Goal: Submit feedback/report problem

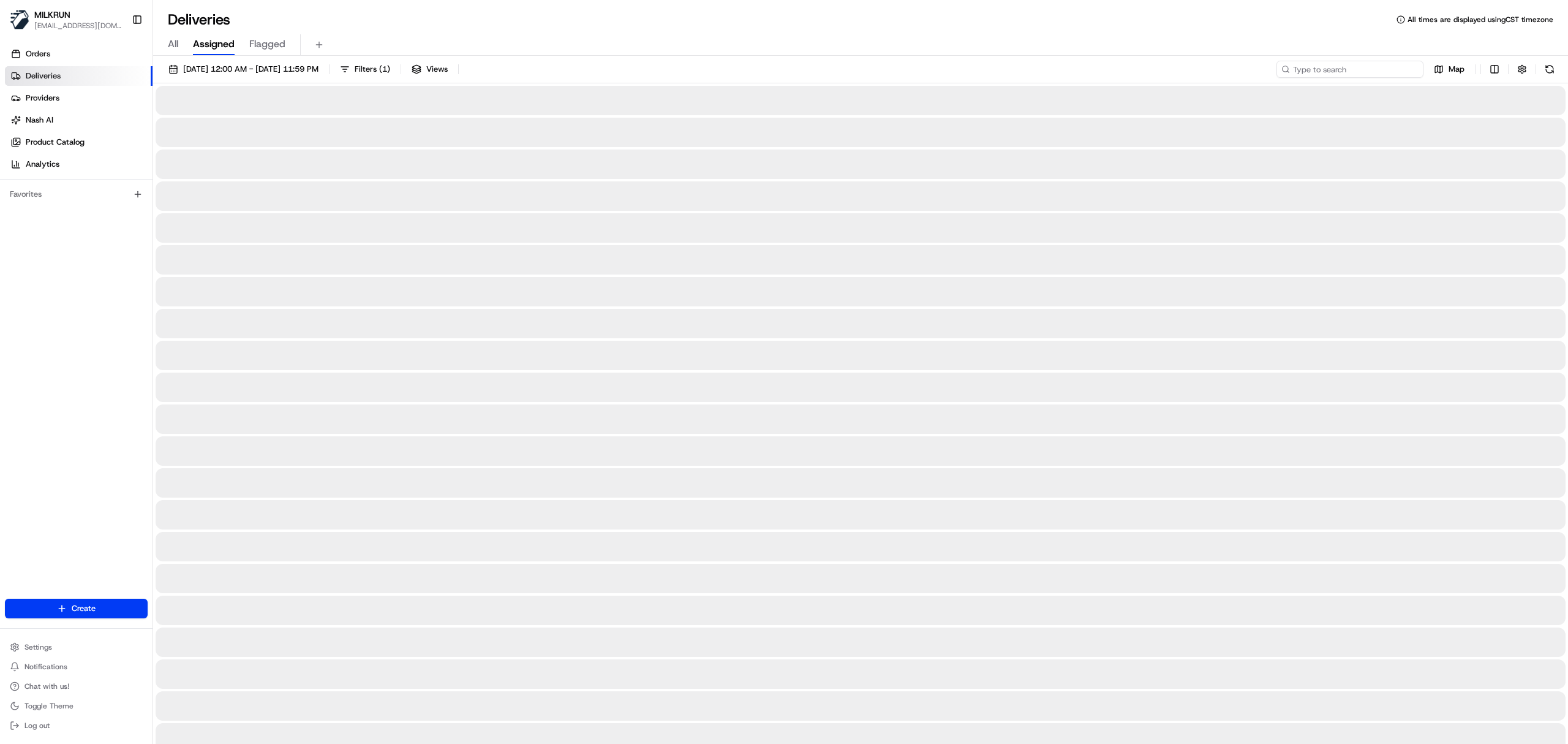
click at [1346, 74] on input at bounding box center [1351, 69] width 147 height 17
paste input "MUHAMMAD B."
type input "MUHAMMAD B."
click at [1376, 69] on input at bounding box center [1351, 69] width 147 height 17
paste input "Gagandeep Singh G"
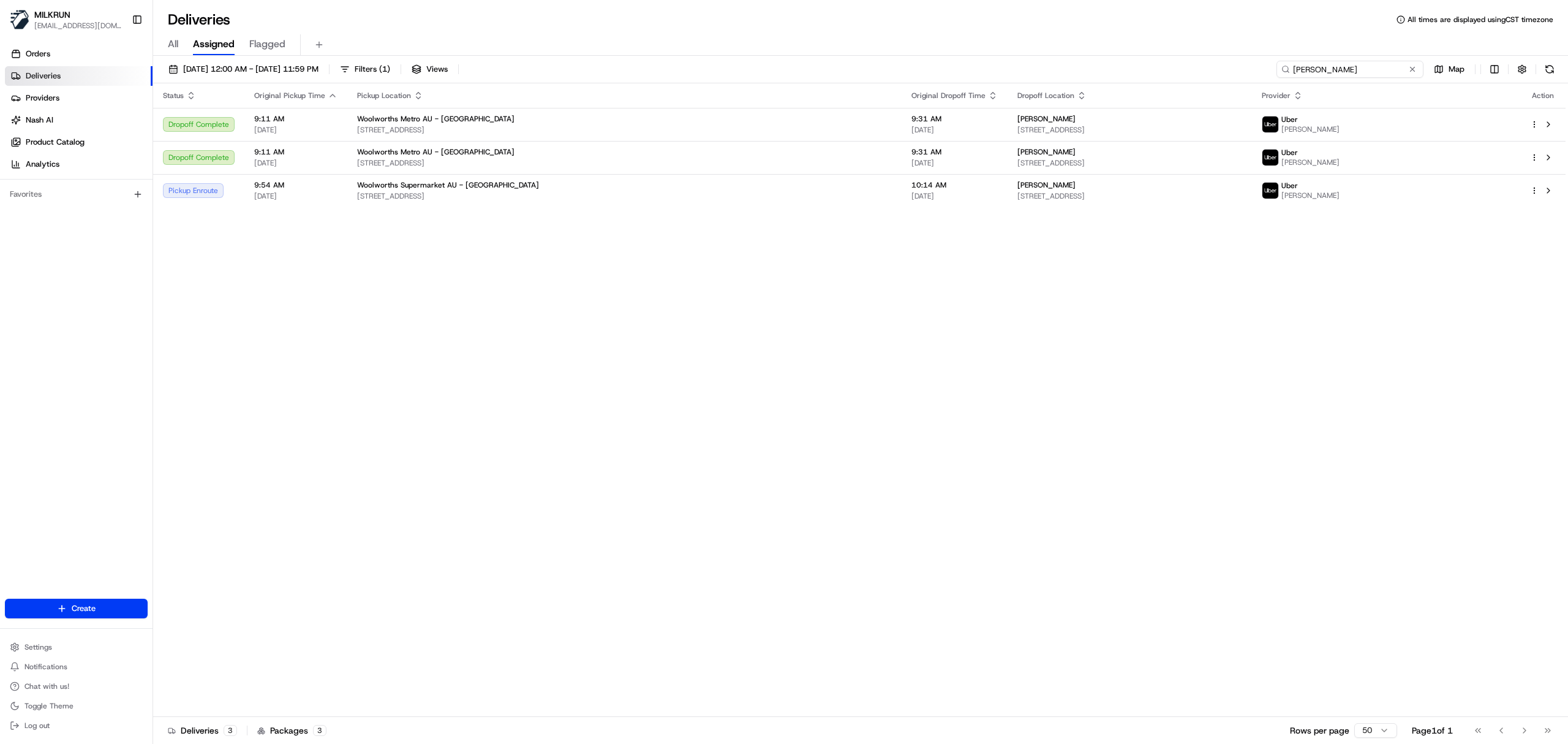
type input "Gagandeep Singh G"
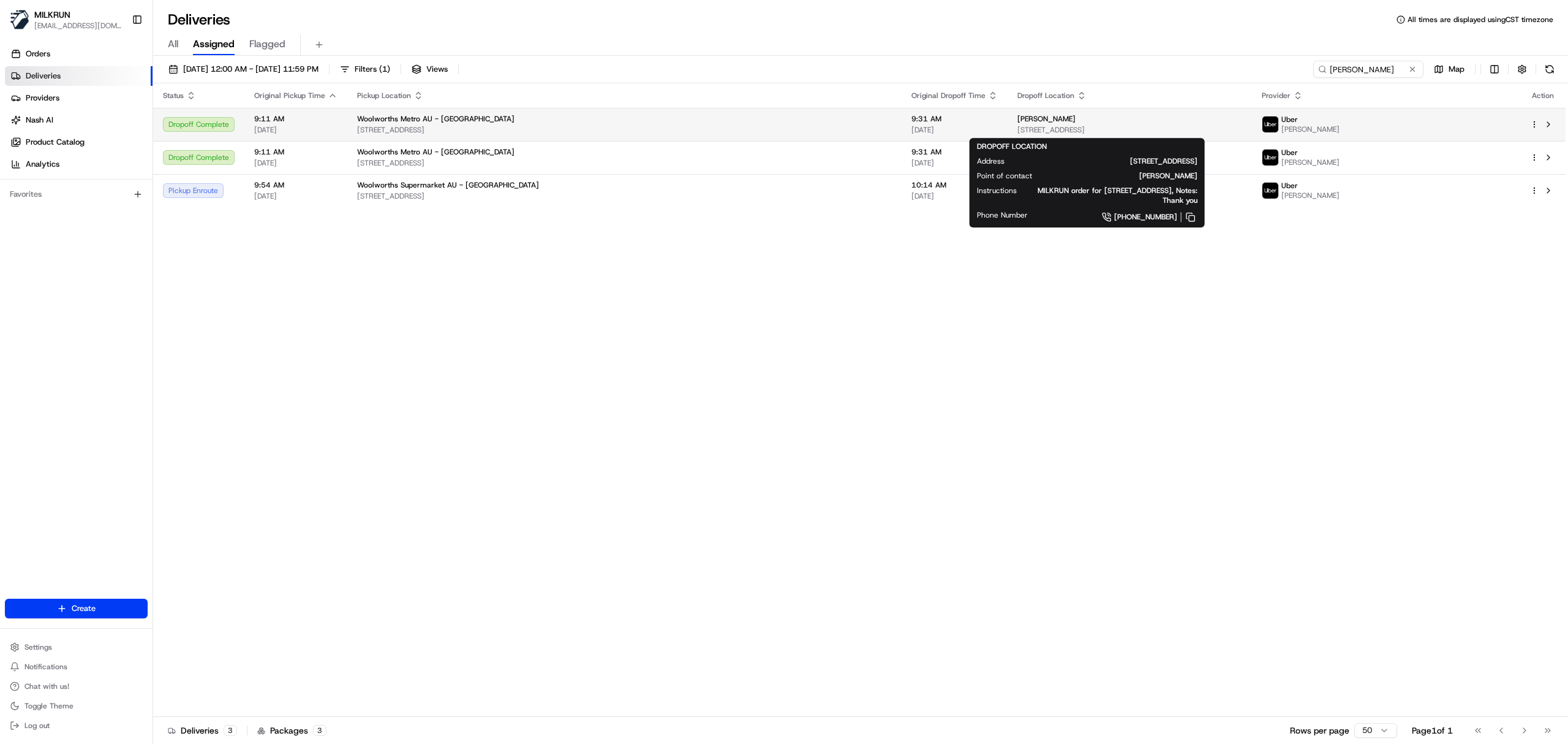
click at [1017, 128] on span "[STREET_ADDRESS]" at bounding box center [1130, 130] width 225 height 10
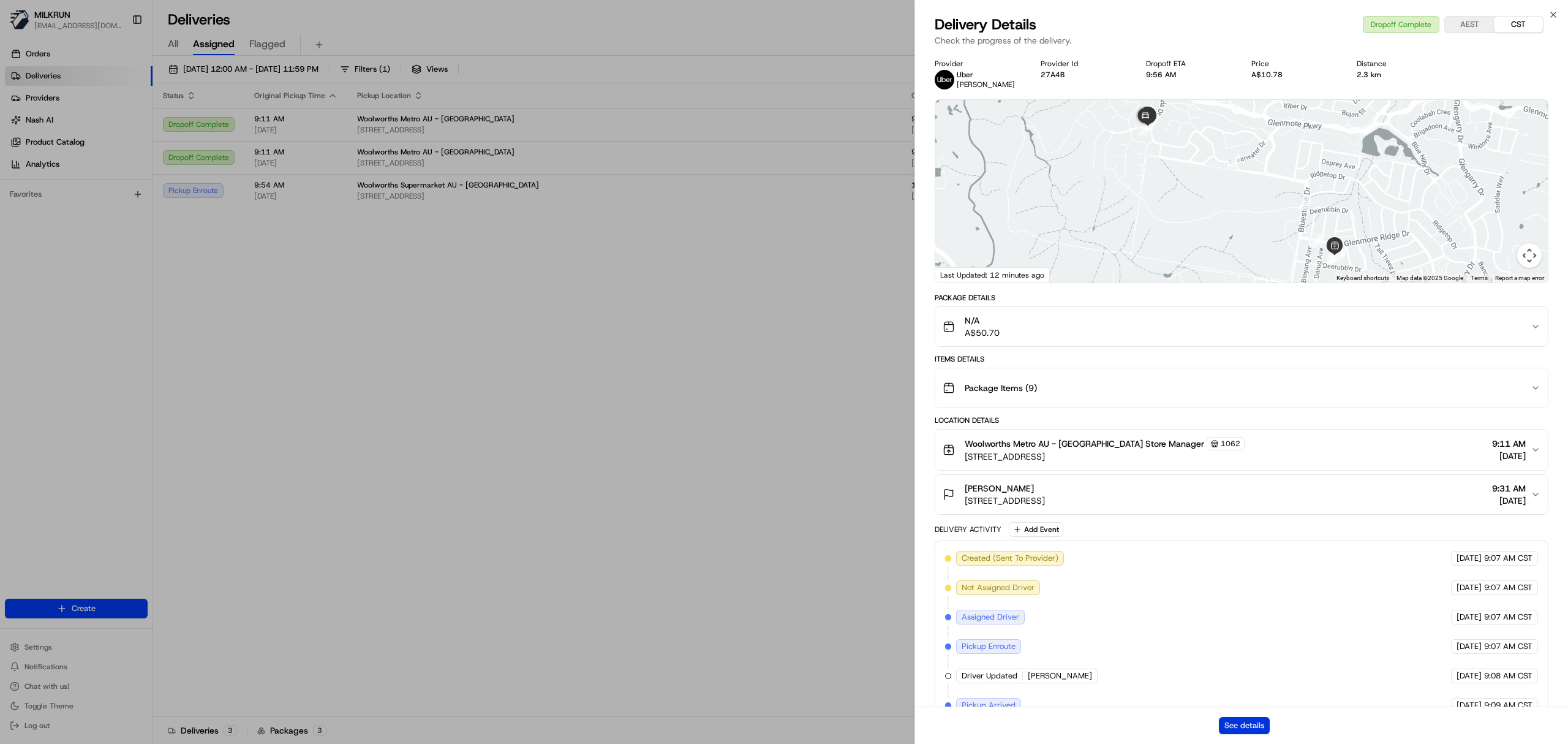
click at [1248, 730] on button "See details" at bounding box center [1244, 725] width 51 height 17
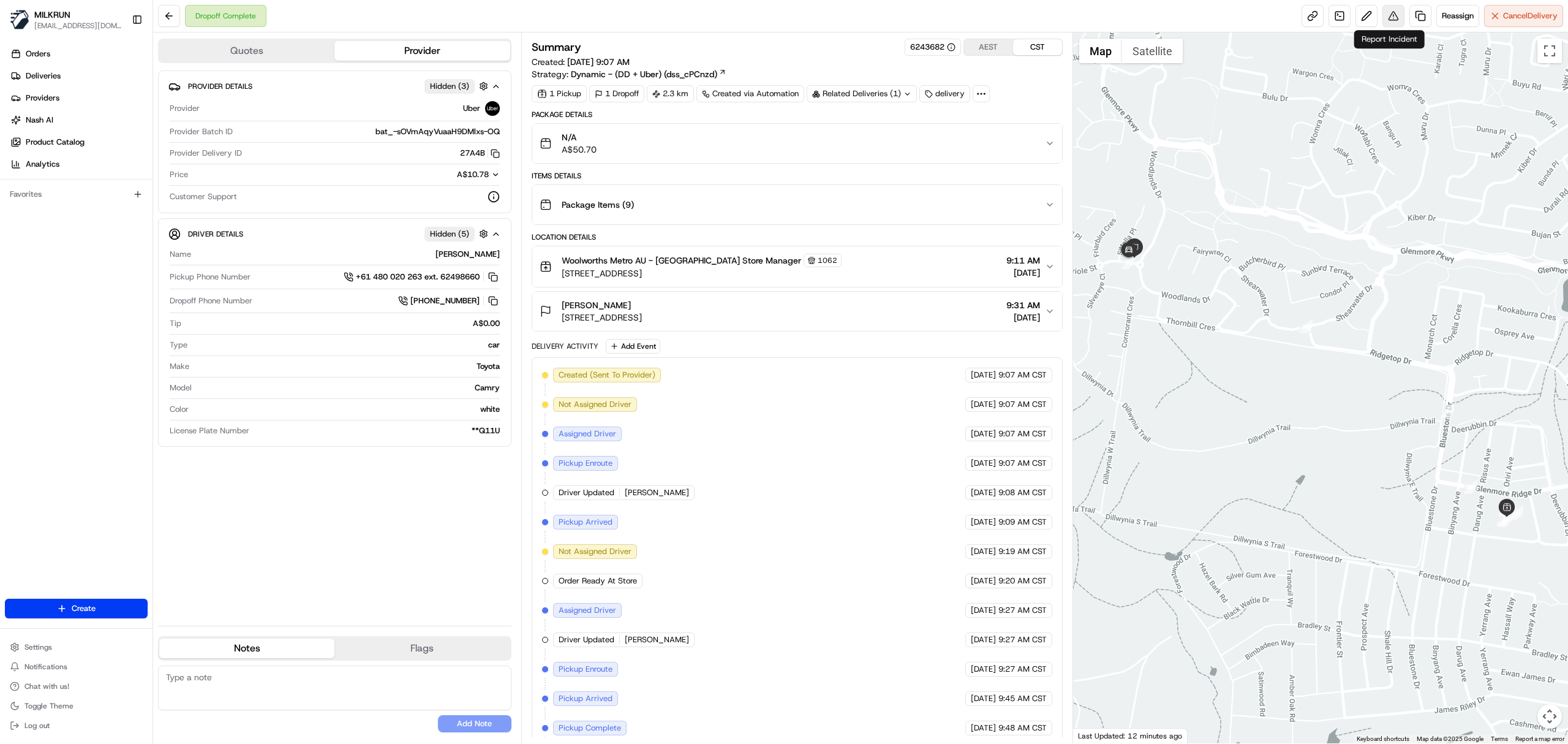
click at [1397, 21] on button at bounding box center [1393, 16] width 22 height 22
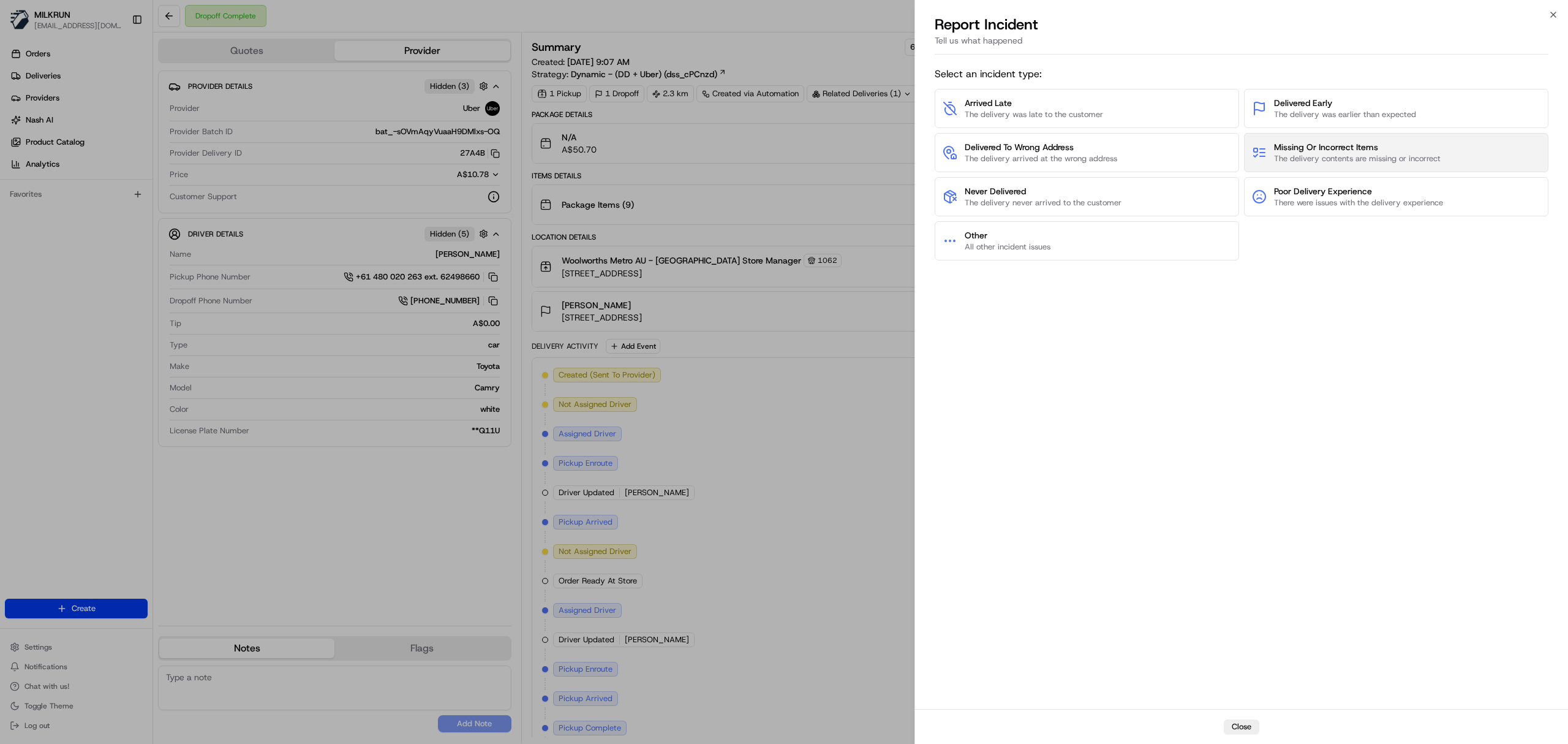
click at [1337, 160] on span "The delivery contents are missing or incorrect" at bounding box center [1357, 158] width 167 height 11
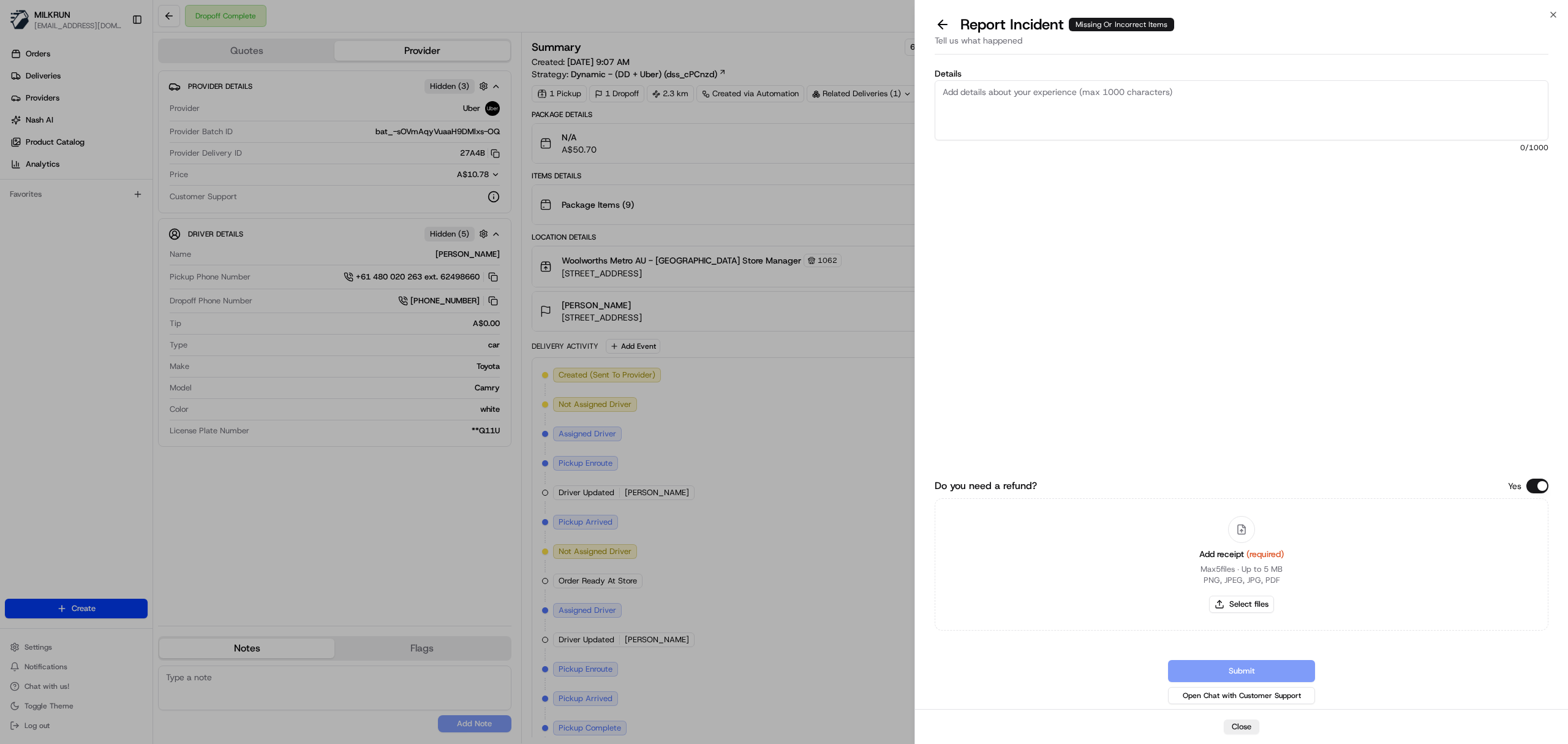
click at [1054, 127] on textarea "Details" at bounding box center [1242, 110] width 614 height 60
type textarea "Customer received someone else's order. This is under under a batch delivery"
click at [1233, 727] on button "Close" at bounding box center [1242, 726] width 36 height 15
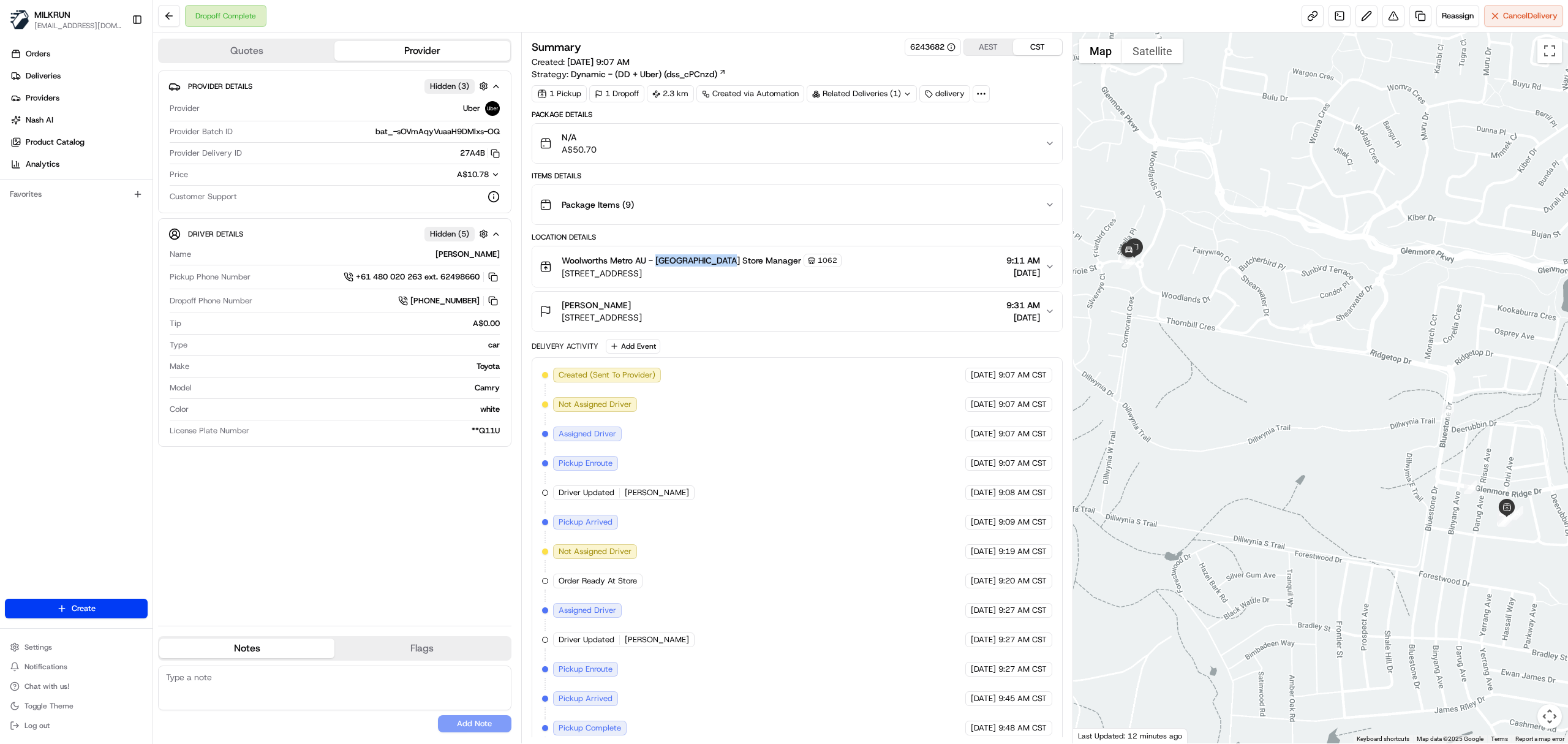
drag, startPoint x: 659, startPoint y: 263, endPoint x: 723, endPoint y: 265, distance: 64.0
click at [723, 265] on span "Woolworths Metro AU - [GEOGRAPHIC_DATA] Store Manager" at bounding box center [681, 260] width 240 height 12
copy span "[GEOGRAPHIC_DATA]"
click at [255, 524] on div "Provider Details Hidden ( 3 ) Provider Uber Provider Batch ID bat_-sOVmAqyVuaaH…" at bounding box center [335, 343] width 353 height 545
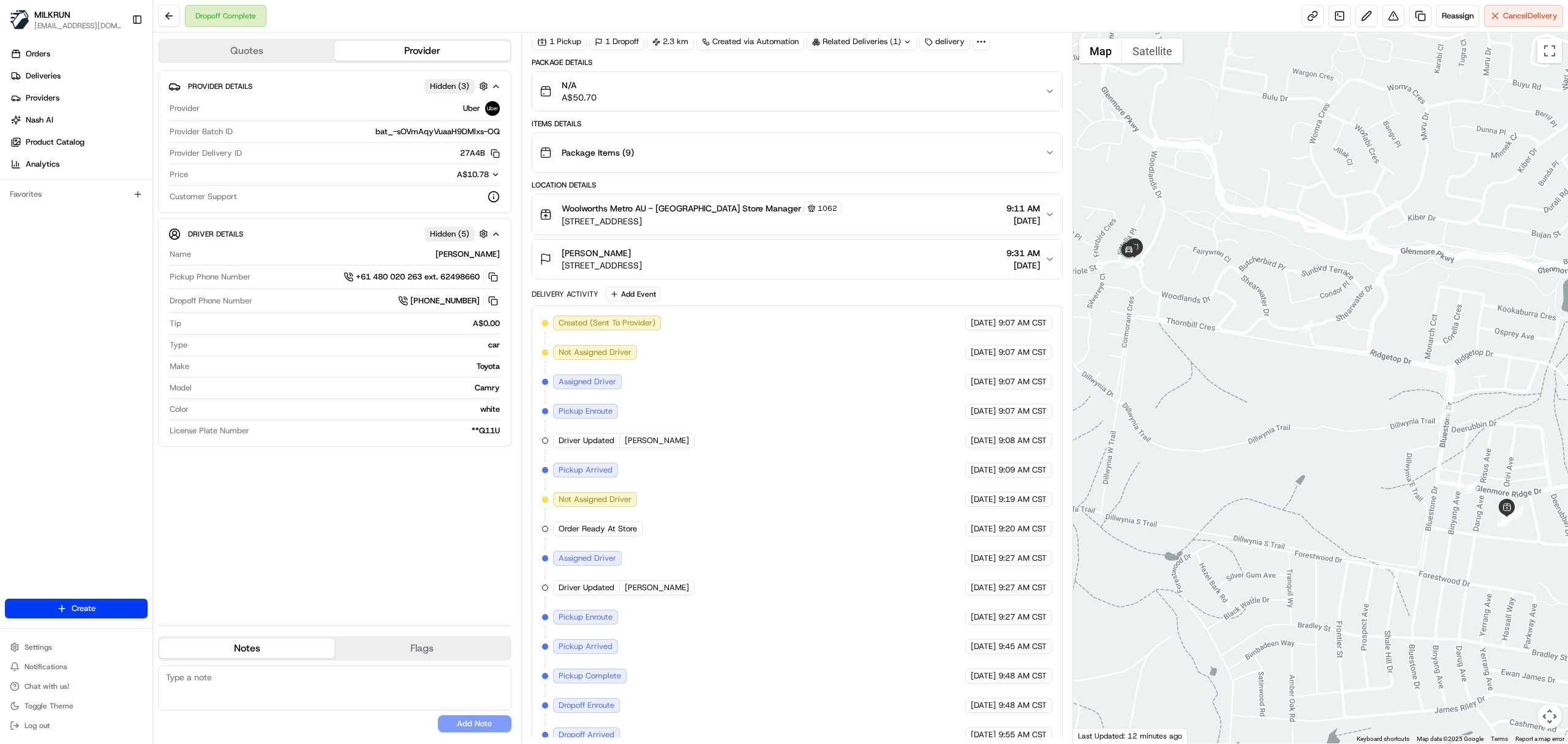
scroll to position [106, 0]
